Goal: Find specific page/section: Find specific page/section

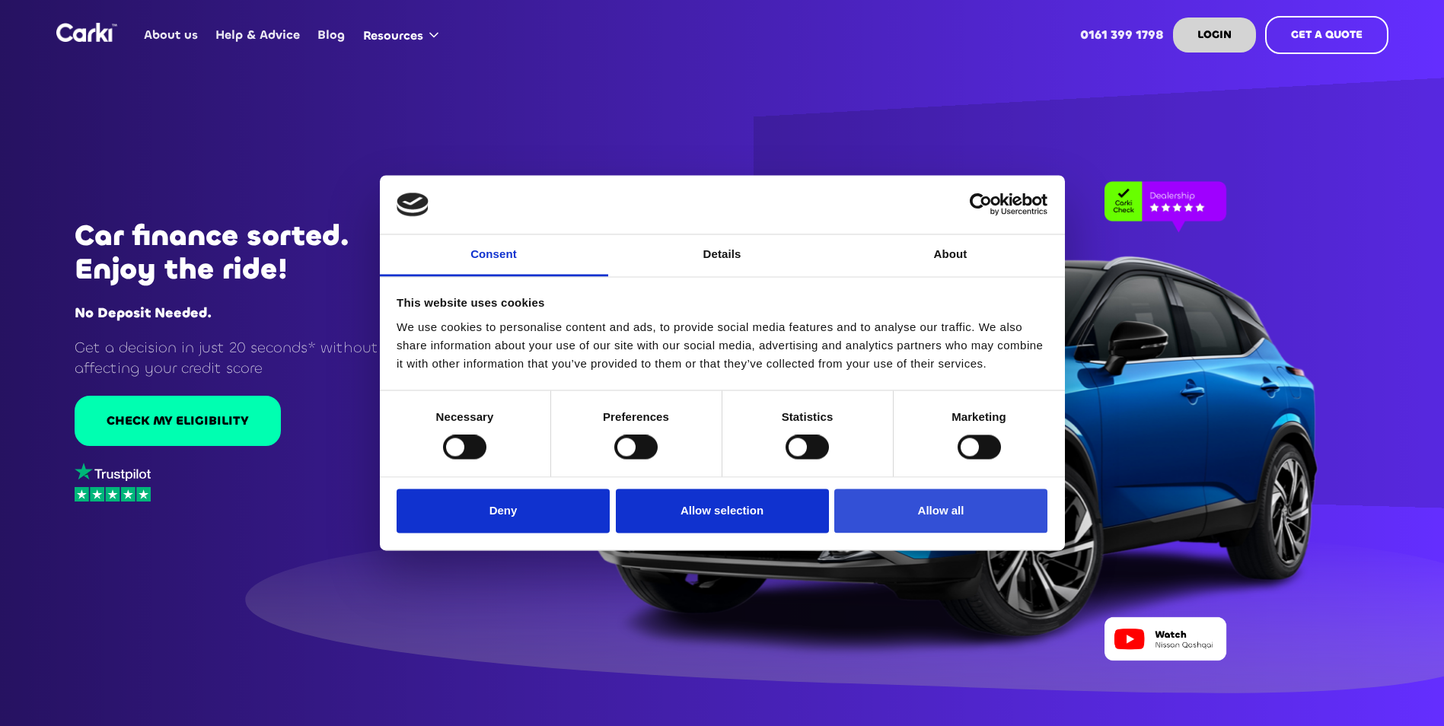
click at [864, 516] on button "Allow all" at bounding box center [940, 511] width 213 height 44
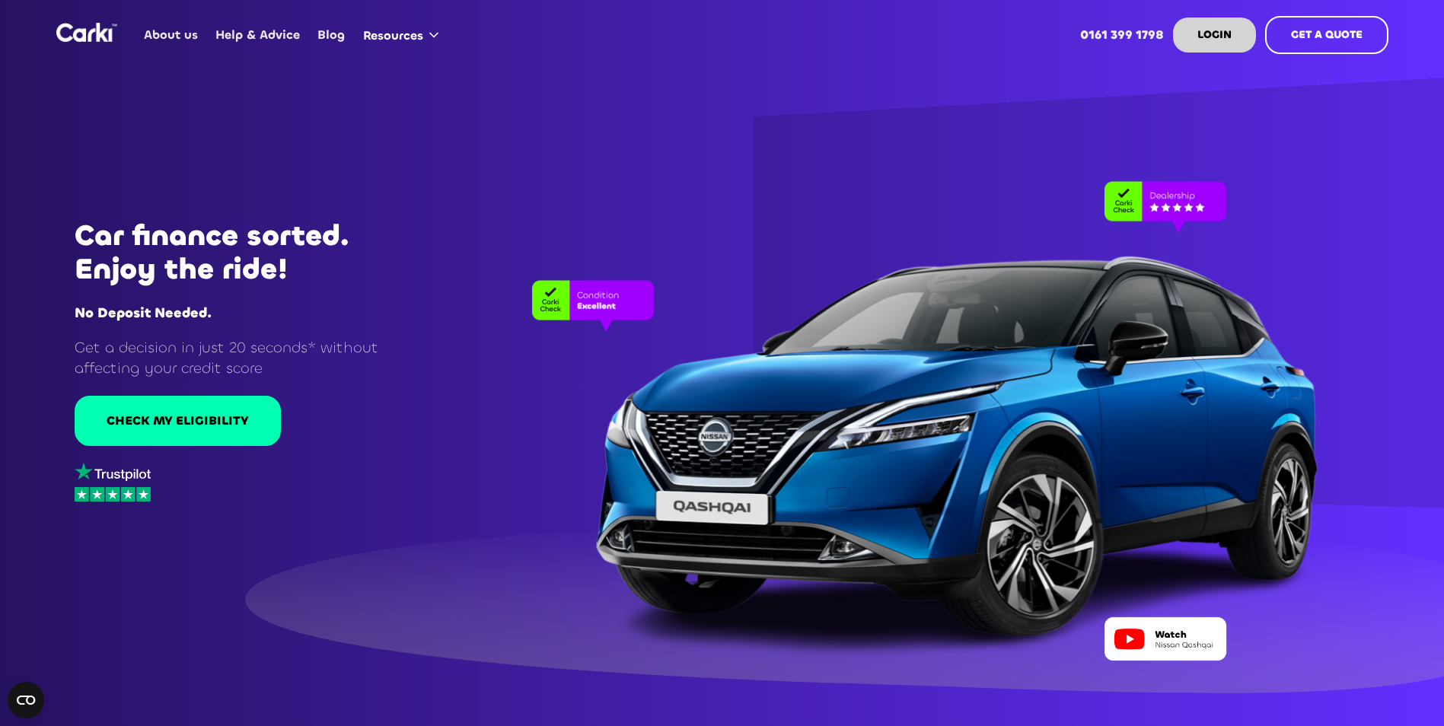
click at [185, 26] on link "About us" at bounding box center [171, 34] width 72 height 59
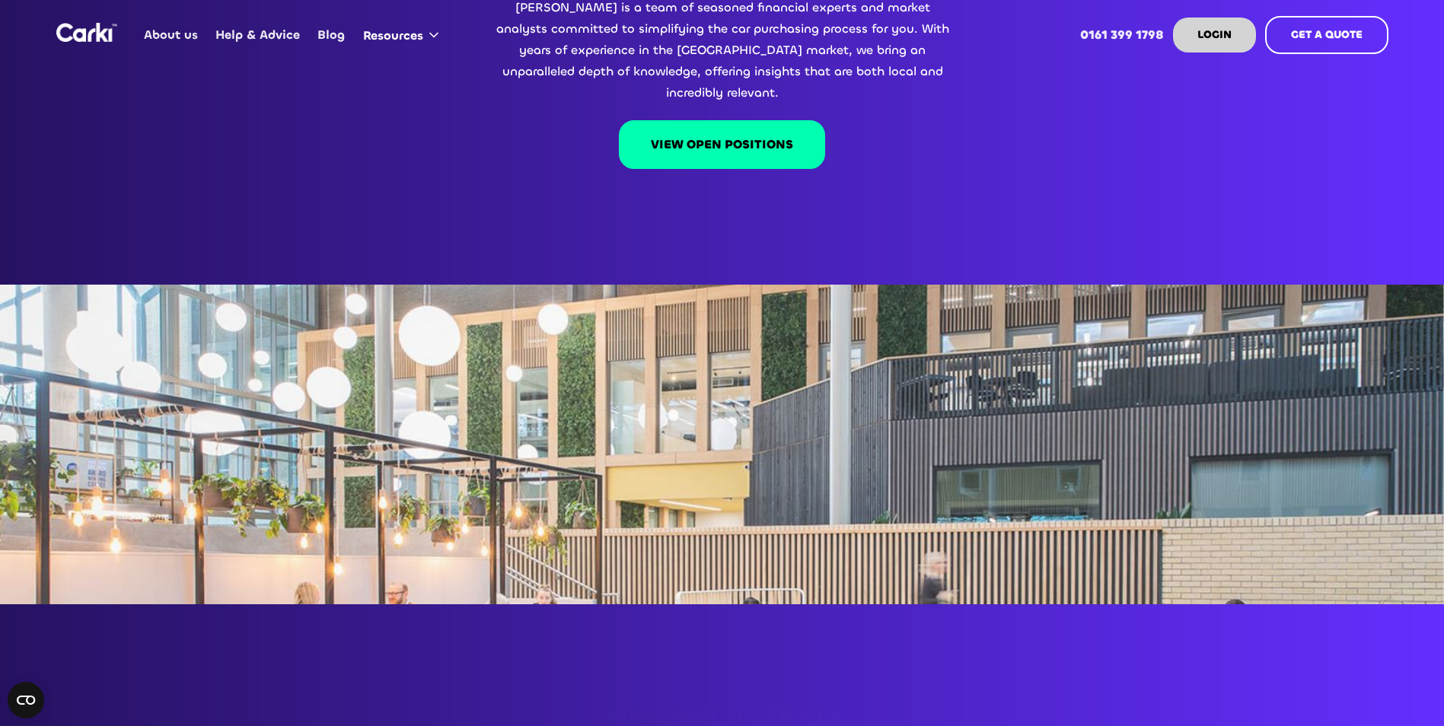
scroll to position [76, 0]
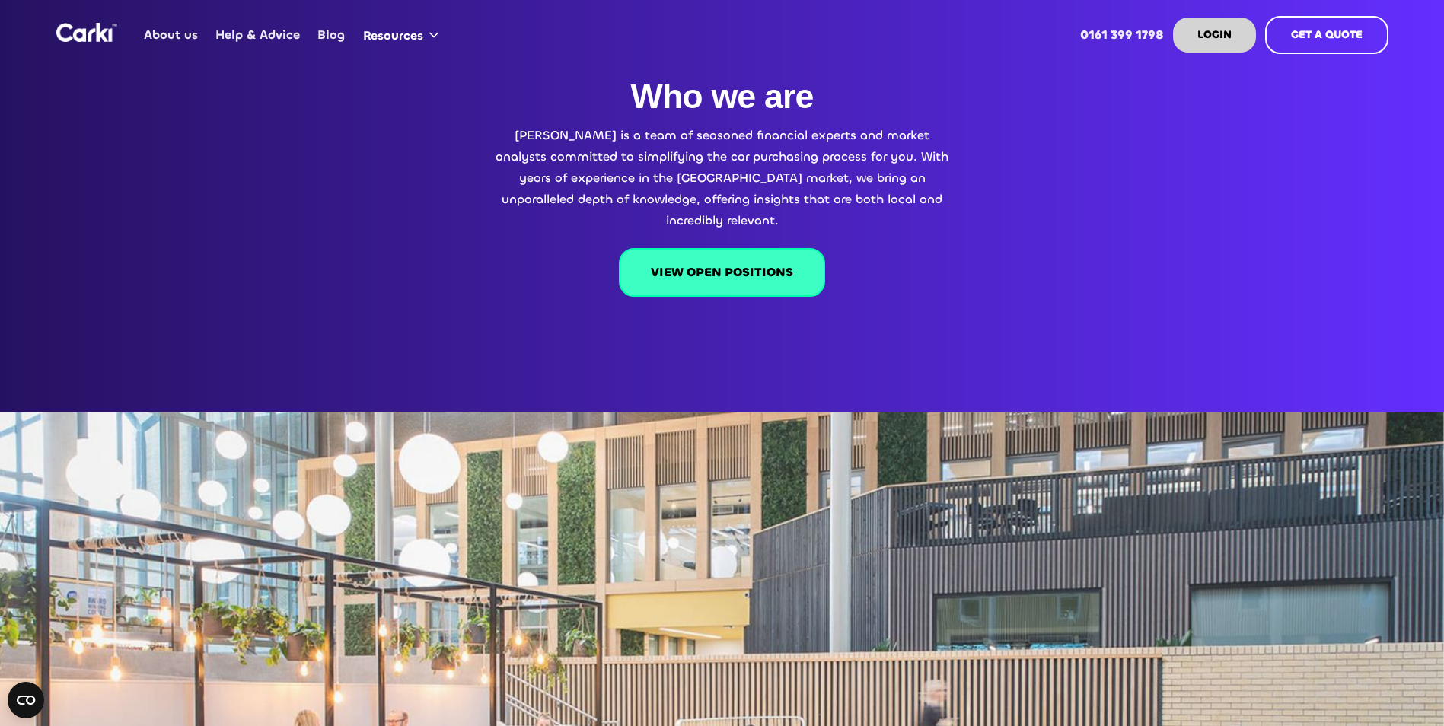
click at [754, 248] on link "VIEW OPEN POSITIONS" at bounding box center [722, 272] width 206 height 49
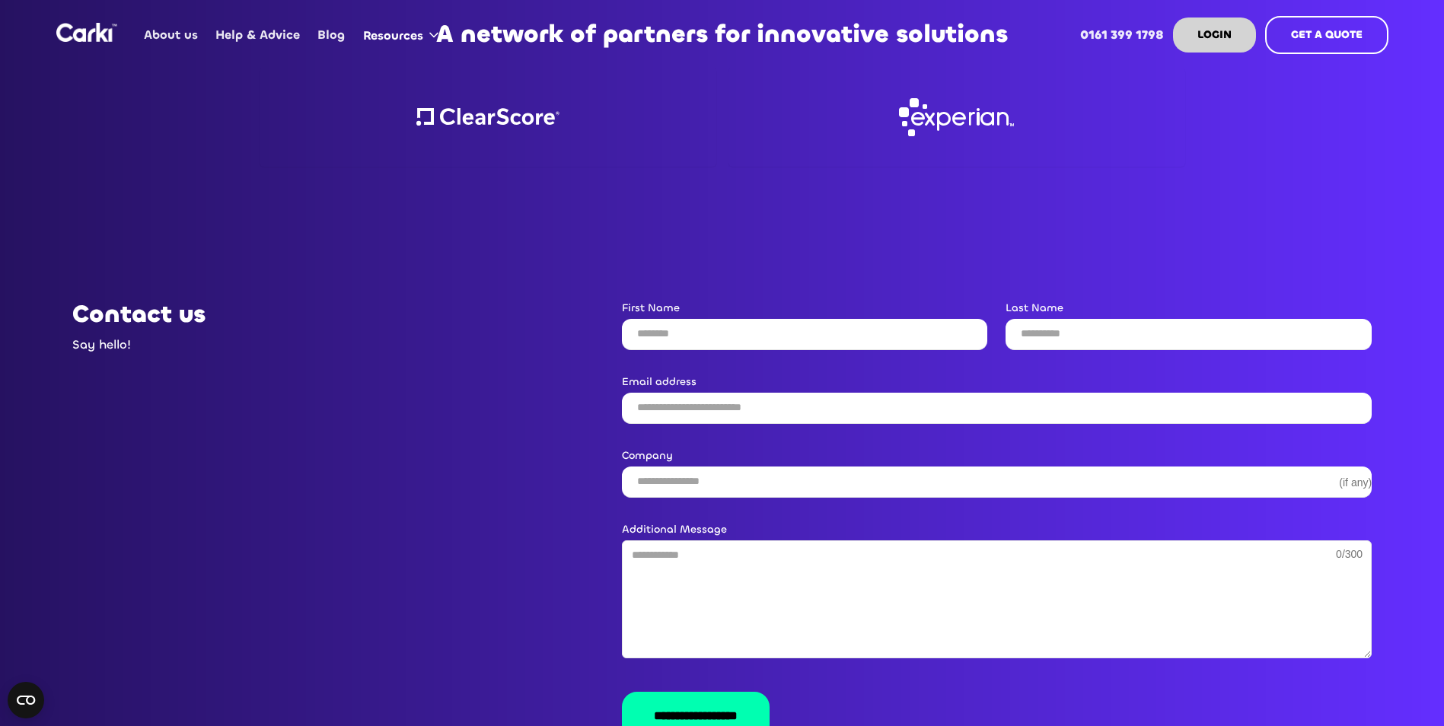
scroll to position [2490, 0]
